Goal: Task Accomplishment & Management: Manage account settings

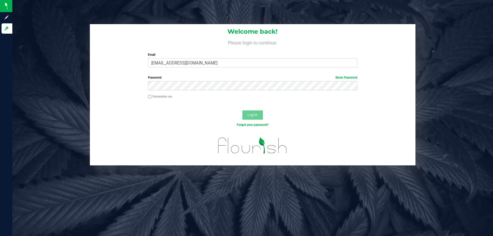
type input "[EMAIL_ADDRESS][DOMAIN_NAME]"
click at [242, 110] on button "Log In" at bounding box center [252, 114] width 21 height 9
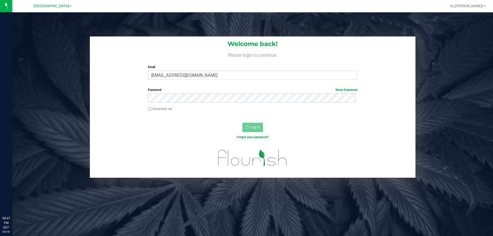
click at [66, 3] on div "[GEOGRAPHIC_DATA]" at bounding box center [53, 6] width 38 height 6
click at [66, 4] on span "[GEOGRAPHIC_DATA]" at bounding box center [51, 6] width 35 height 5
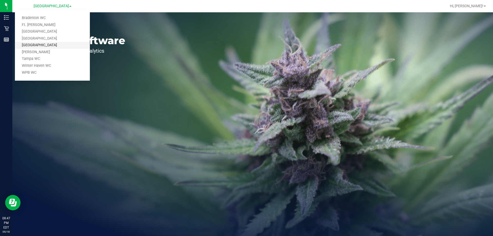
click at [22, 48] on link "[GEOGRAPHIC_DATA]" at bounding box center [52, 45] width 75 height 7
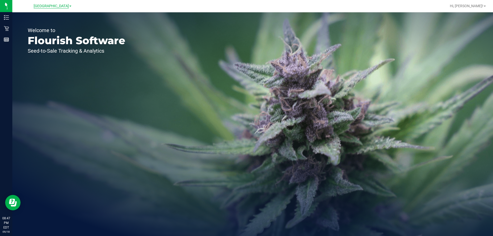
click at [49, 6] on span "[GEOGRAPHIC_DATA]" at bounding box center [51, 6] width 35 height 5
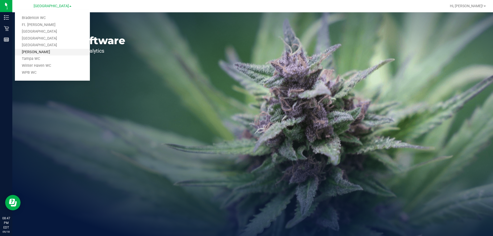
click at [46, 54] on link "[PERSON_NAME]" at bounding box center [52, 52] width 75 height 7
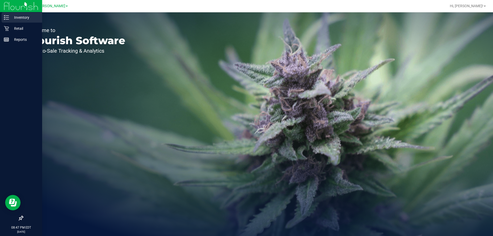
click at [8, 22] on div "Inventory" at bounding box center [22, 17] width 41 height 10
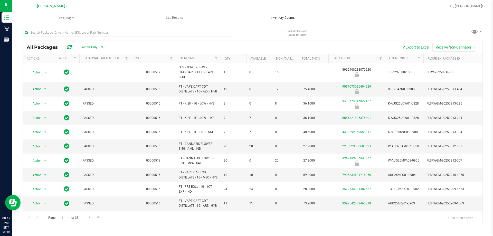
click at [308, 15] on uib-tab-heading "Inventory Counts" at bounding box center [283, 18] width 108 height 10
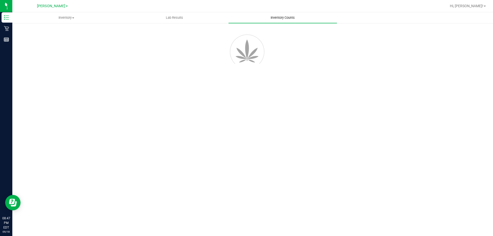
click at [288, 14] on uib-tab-heading "Inventory Counts" at bounding box center [282, 17] width 108 height 11
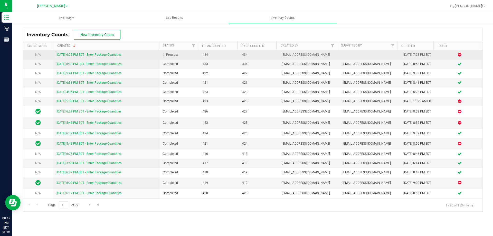
click at [74, 55] on link "[DATE] 6:05 PM EDT - Enter Package Quantities" at bounding box center [88, 55] width 65 height 4
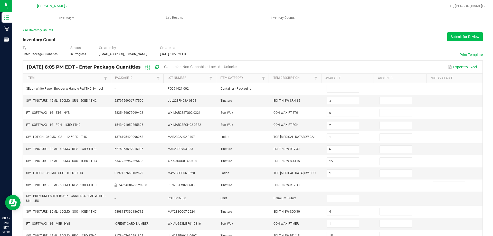
click at [461, 33] on button "Submit for Review" at bounding box center [464, 36] width 35 height 9
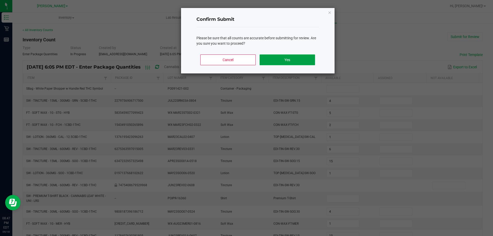
click at [282, 60] on button "Yes" at bounding box center [287, 59] width 55 height 11
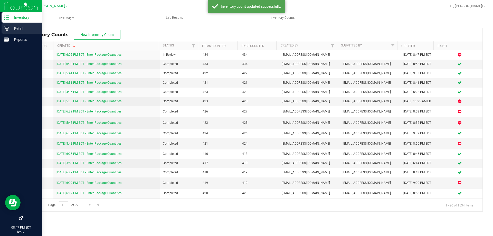
click at [28, 26] on p "Retail" at bounding box center [24, 28] width 31 height 6
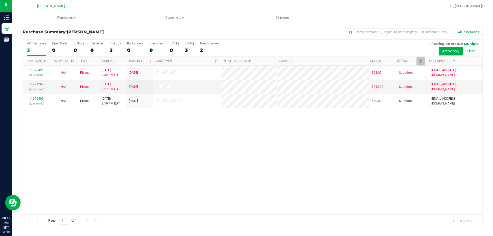
click at [188, 132] on div "11970498 (325408006) N/A Pickup [DATE] 7:42 PM EDT 9/19/2025 $63.00 Submitted […" at bounding box center [253, 140] width 460 height 149
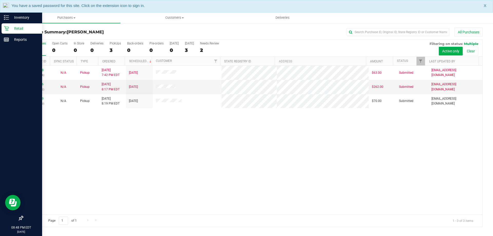
click at [3, 30] on div "Retail" at bounding box center [22, 28] width 41 height 10
